Goal: Find specific page/section: Find specific page/section

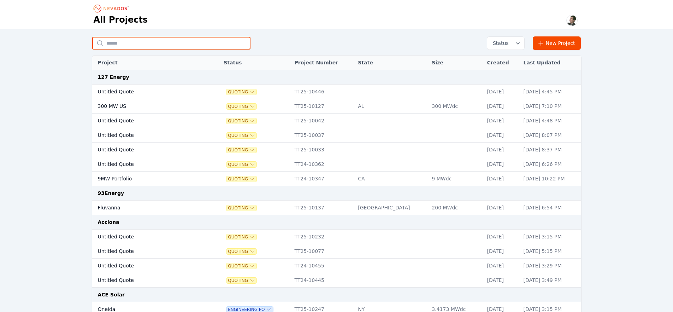
click at [157, 44] on input "text" at bounding box center [171, 43] width 158 height 13
type input "*"
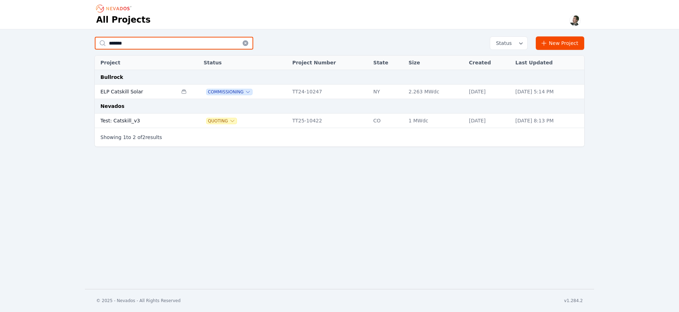
type input "*******"
click at [133, 123] on td "Test: Catskill_v3" at bounding box center [136, 120] width 83 height 14
click at [112, 121] on td "Test: Catskill_v3" at bounding box center [136, 120] width 83 height 14
click at [145, 121] on td "Test: Catskill_v3" at bounding box center [136, 120] width 83 height 14
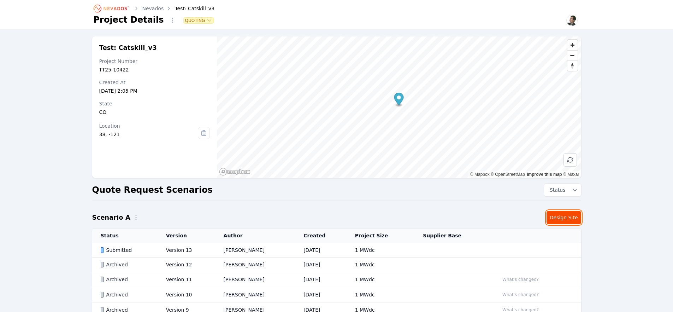
click at [561, 214] on link "Design Site" at bounding box center [564, 217] width 35 height 13
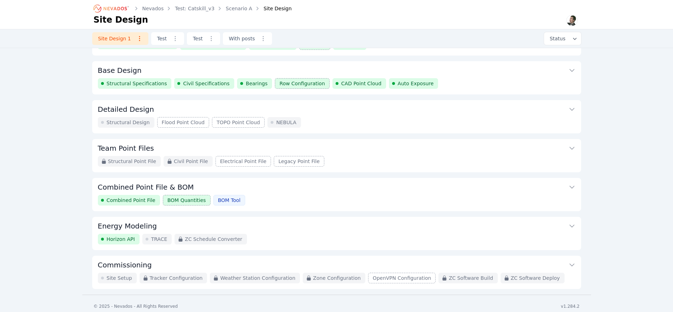
scroll to position [25, 0]
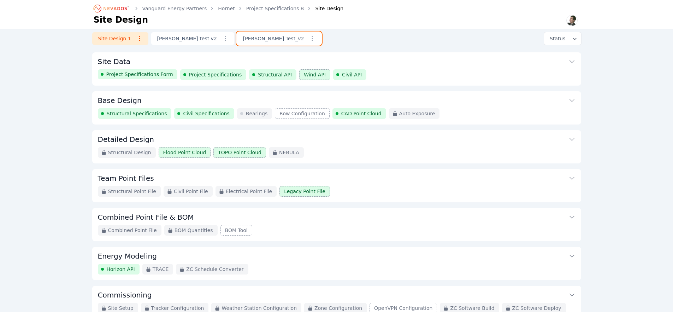
click at [237, 42] on link "Ted Test_v2" at bounding box center [279, 38] width 84 height 13
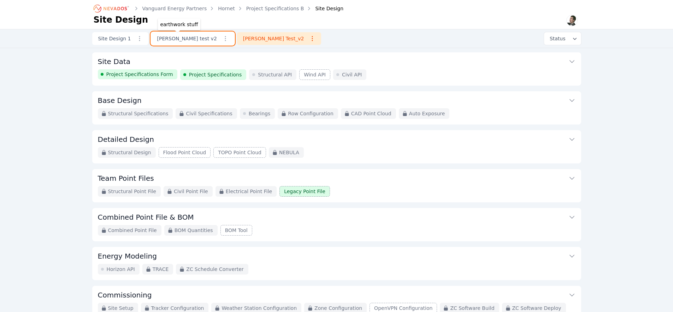
click at [170, 39] on link "Andrew test v2" at bounding box center [192, 38] width 83 height 13
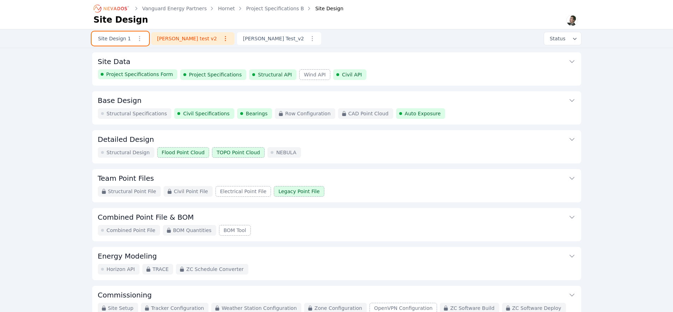
click at [120, 38] on link "Site Design 1" at bounding box center [120, 38] width 56 height 13
